Goal: Go to known website: Access a specific website the user already knows

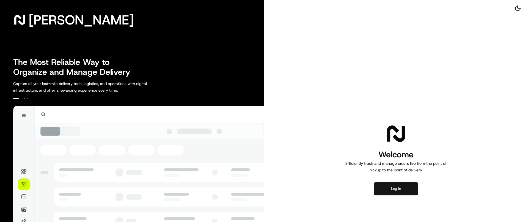
click at [396, 186] on button "Log in" at bounding box center [396, 188] width 44 height 13
